Goal: Information Seeking & Learning: Learn about a topic

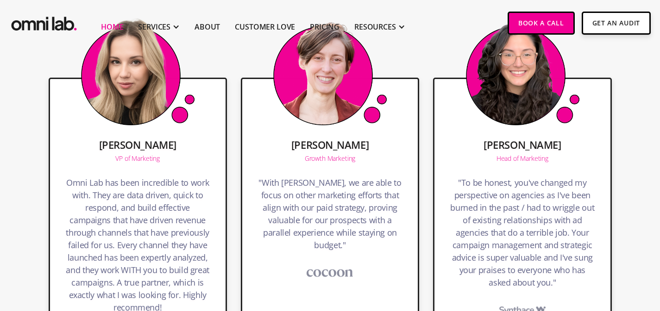
scroll to position [2110, 0]
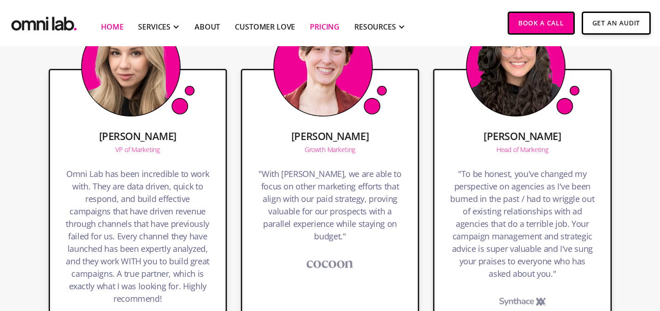
click at [314, 25] on link "Pricing" at bounding box center [325, 26] width 30 height 11
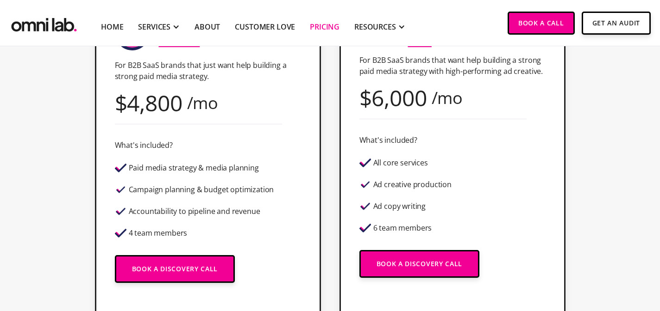
scroll to position [311, 0]
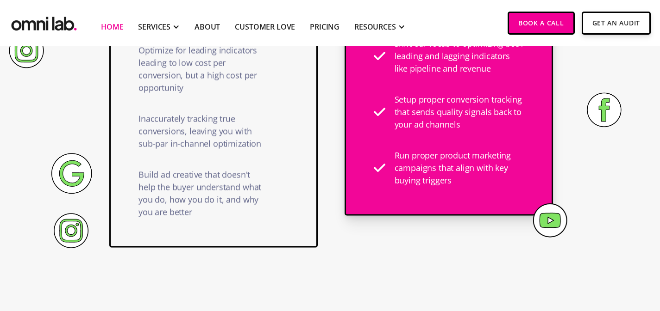
scroll to position [730, 0]
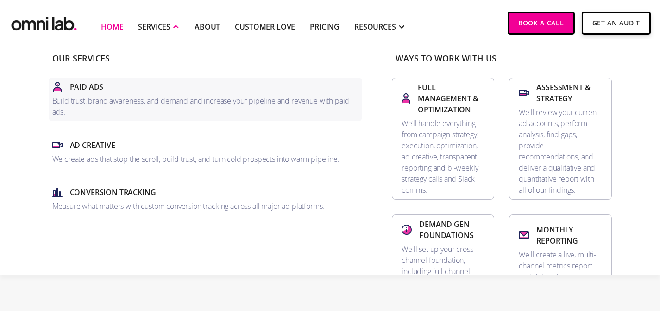
click at [117, 87] on div "Paid Ads" at bounding box center [205, 86] width 306 height 11
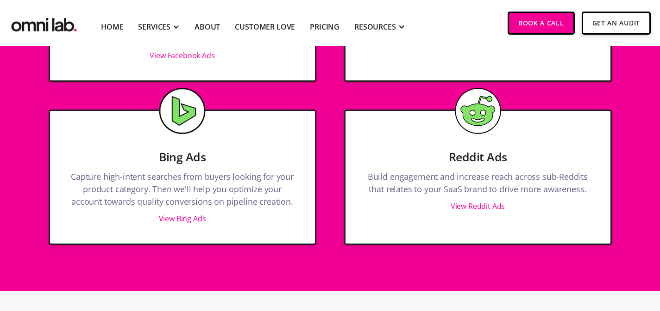
scroll to position [1323, 0]
